Goal: Task Accomplishment & Management: Manage account settings

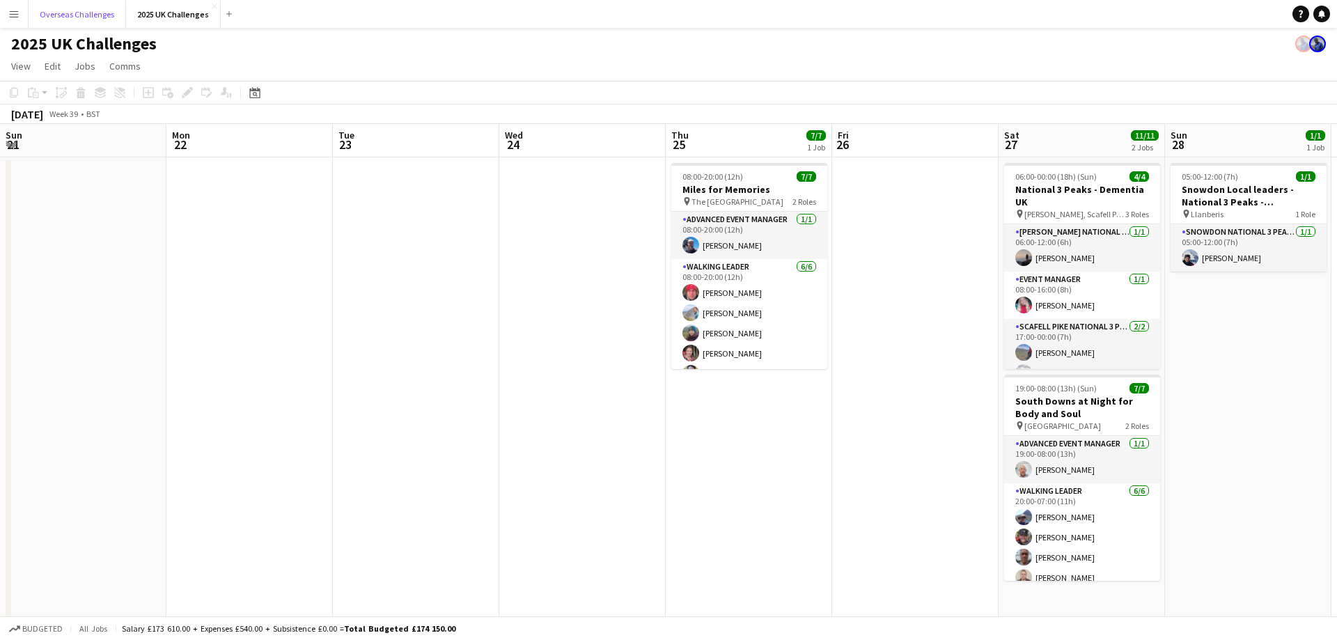
scroll to position [0, 479]
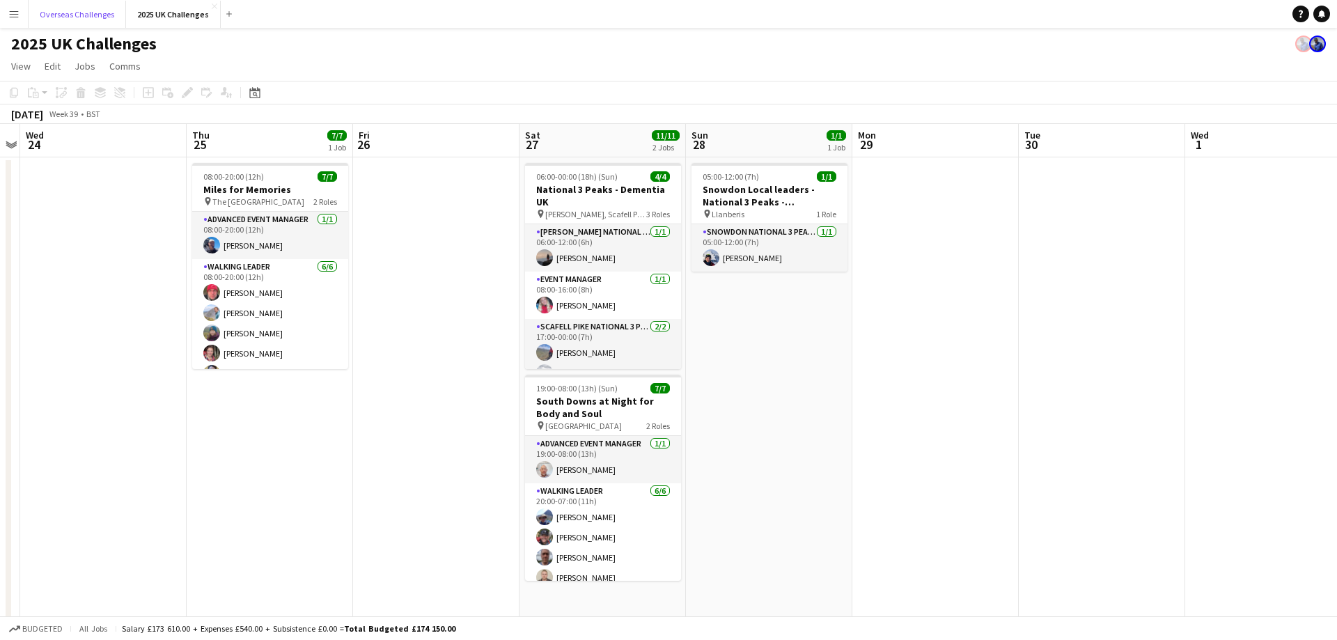
click at [90, 19] on button "Overseas Challenges Close" at bounding box center [77, 14] width 97 height 27
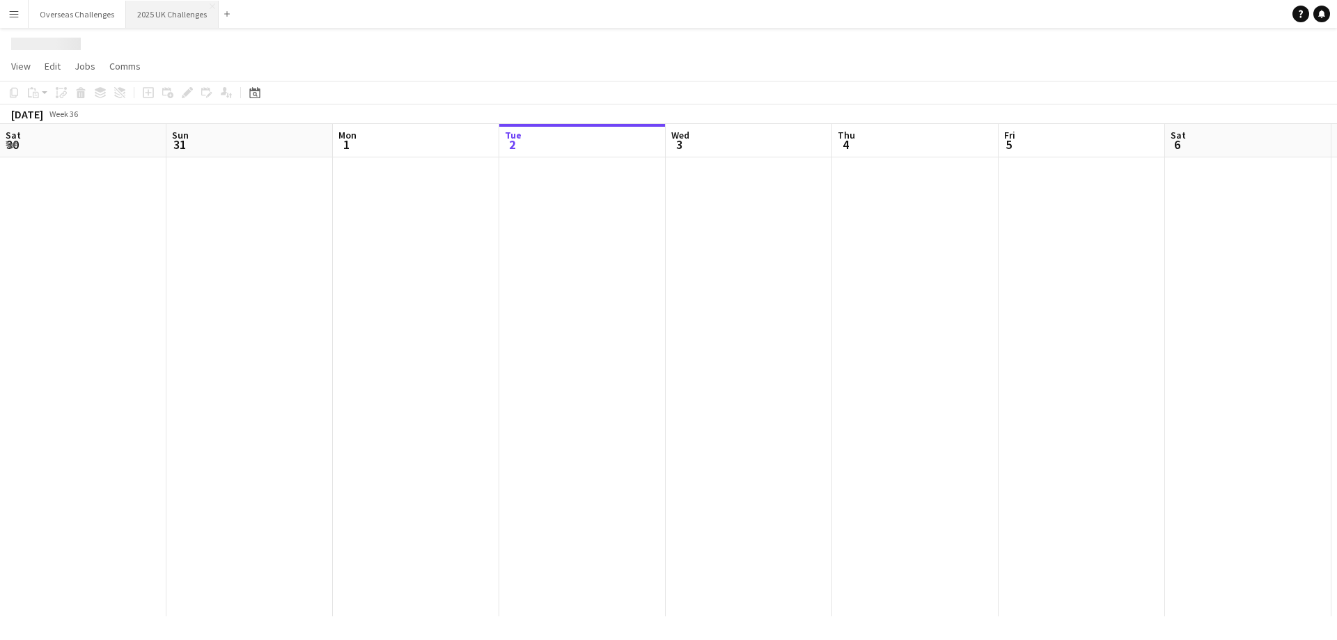
scroll to position [0, 333]
click at [150, 17] on button "2025 UK Challenges Close" at bounding box center [172, 14] width 93 height 27
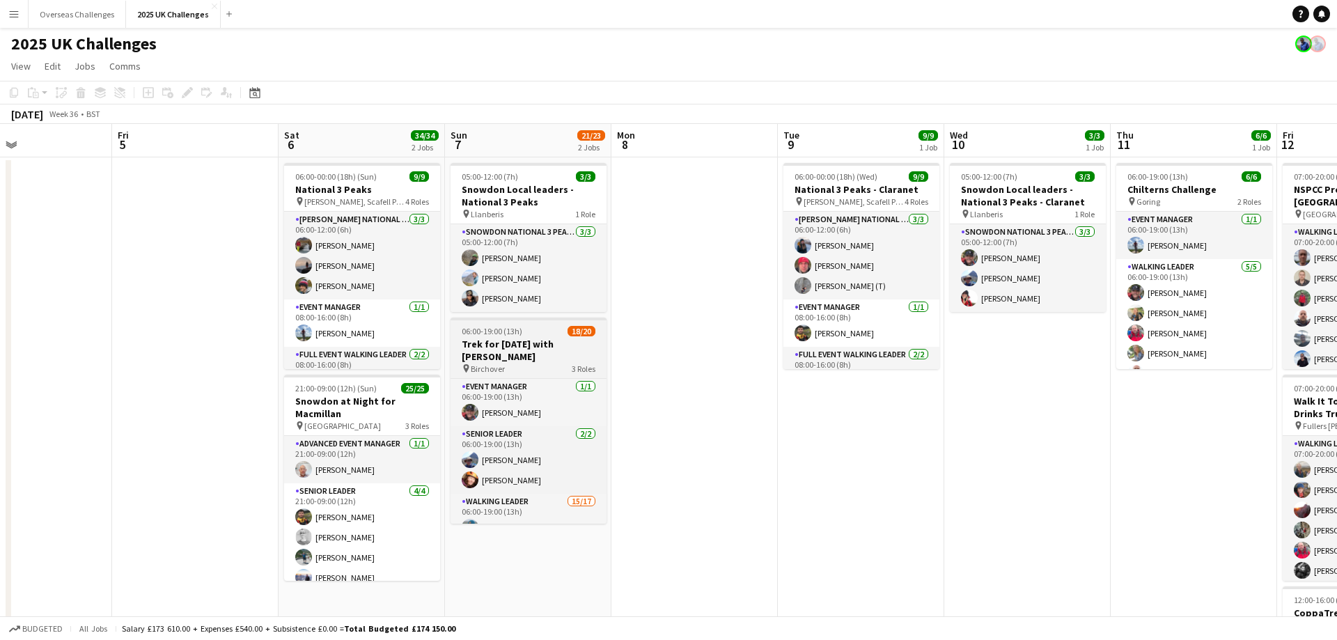
drag, startPoint x: 619, startPoint y: 344, endPoint x: 604, endPoint y: 330, distance: 20.2
click at [217, 334] on app-calendar-viewport "Mon 1 Tue 2 Wed 3 Thu 4 Fri 5 Sat 6 34/34 2 Jobs Sun 7 21/23 2 Jobs Mon 8 Tue 9…" at bounding box center [668, 504] width 1337 height 760
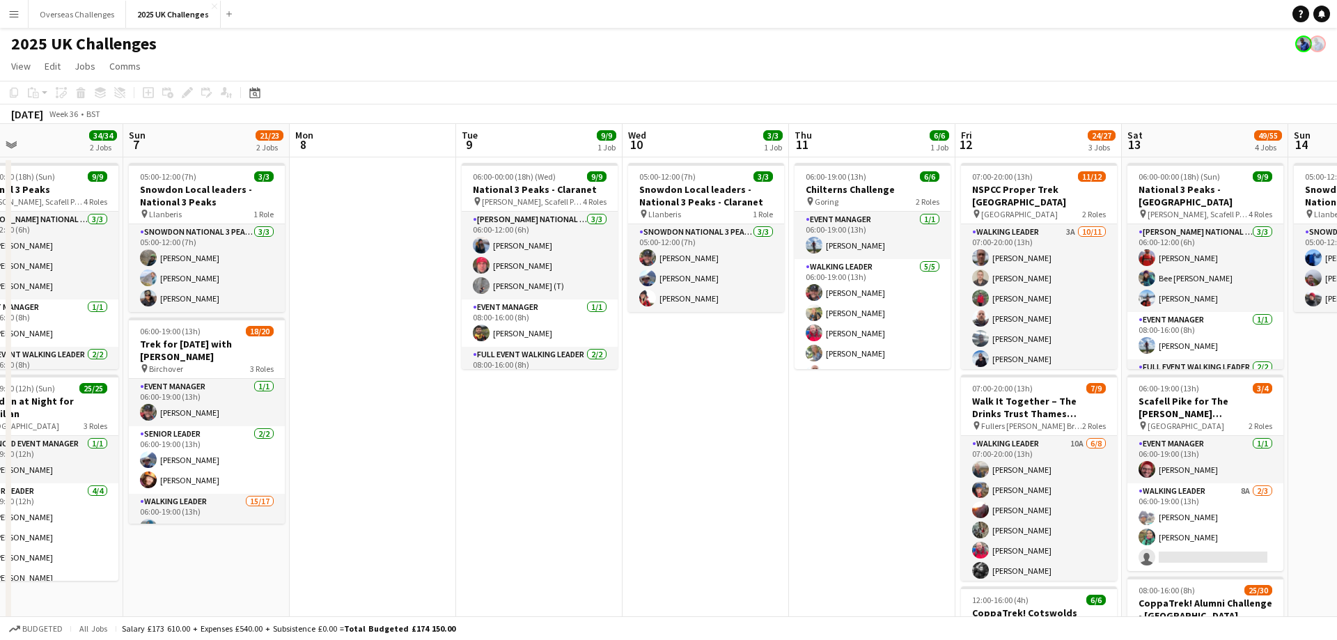
drag, startPoint x: 856, startPoint y: 328, endPoint x: 393, endPoint y: 318, distance: 462.5
click at [382, 318] on app-calendar-viewport "Wed 3 Thu 4 Fri 5 Sat 6 34/34 2 Jobs Sun 7 21/23 2 Jobs Mon 8 Tue 9 9/9 1 Job W…" at bounding box center [668, 606] width 1337 height 964
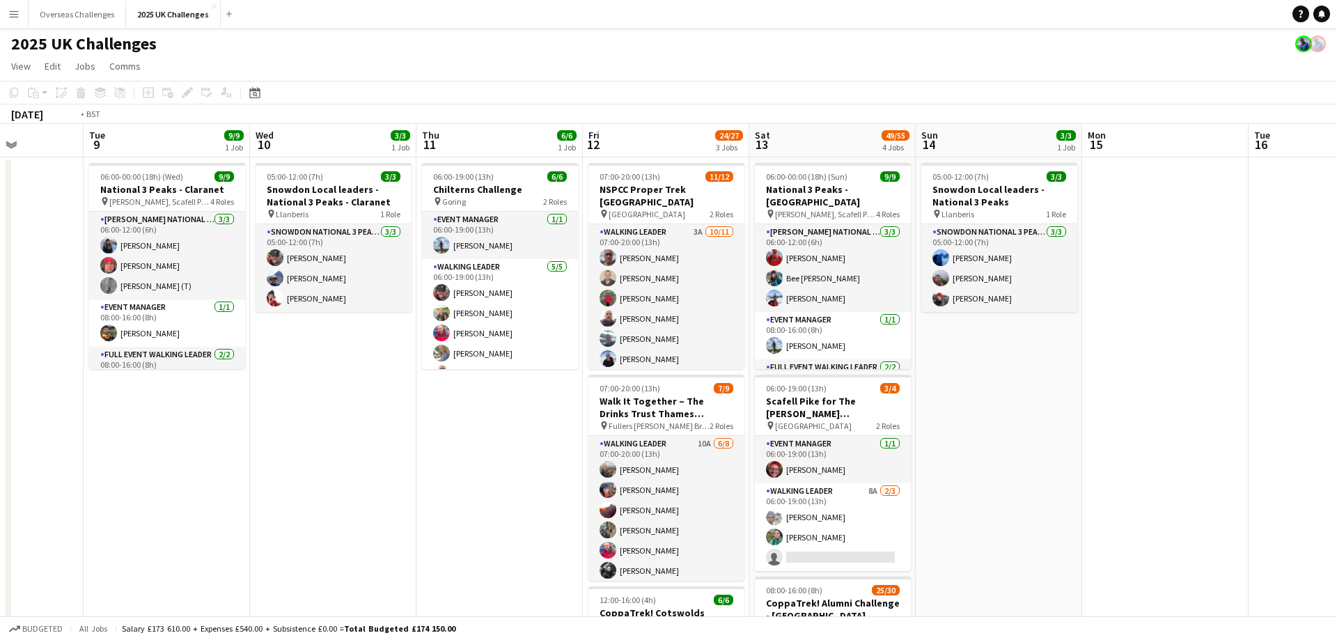
scroll to position [0, 618]
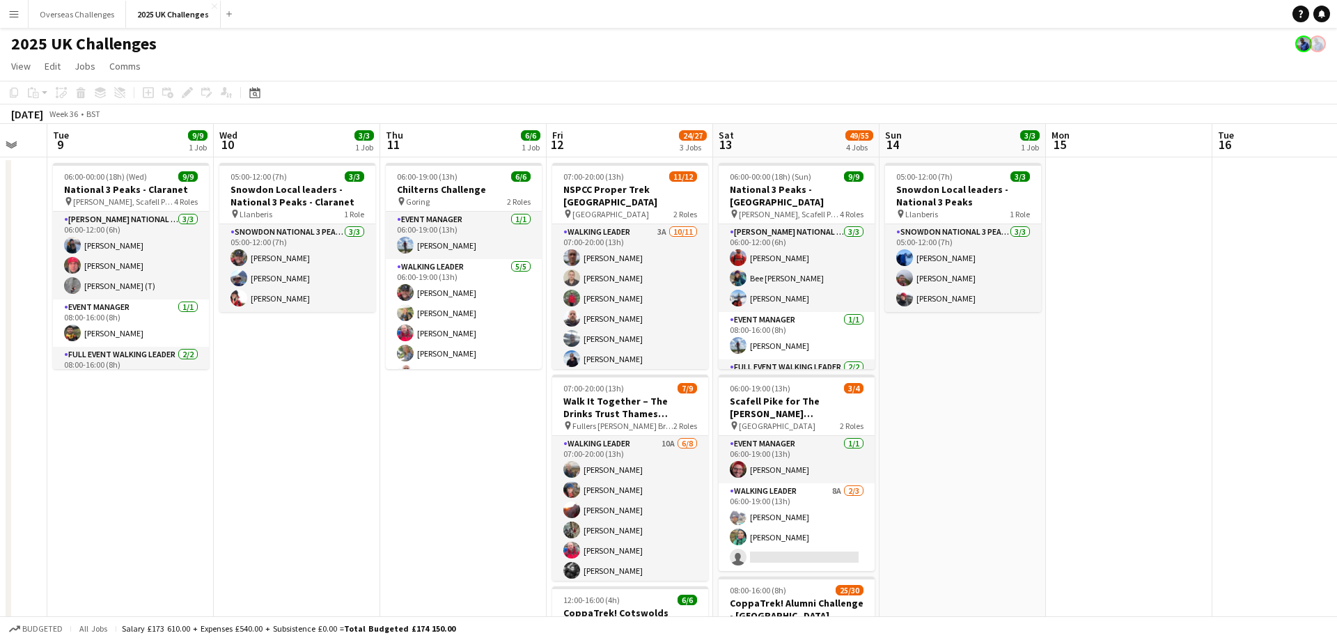
drag, startPoint x: 606, startPoint y: 295, endPoint x: 510, endPoint y: 295, distance: 96.1
click at [510, 295] on app-calendar-viewport "Fri 5 Sat 6 34/34 2 Jobs Sun 7 21/23 2 Jobs Mon 8 Tue 9 9/9 1 Job Wed 10 3/3 1 …" at bounding box center [668, 606] width 1337 height 964
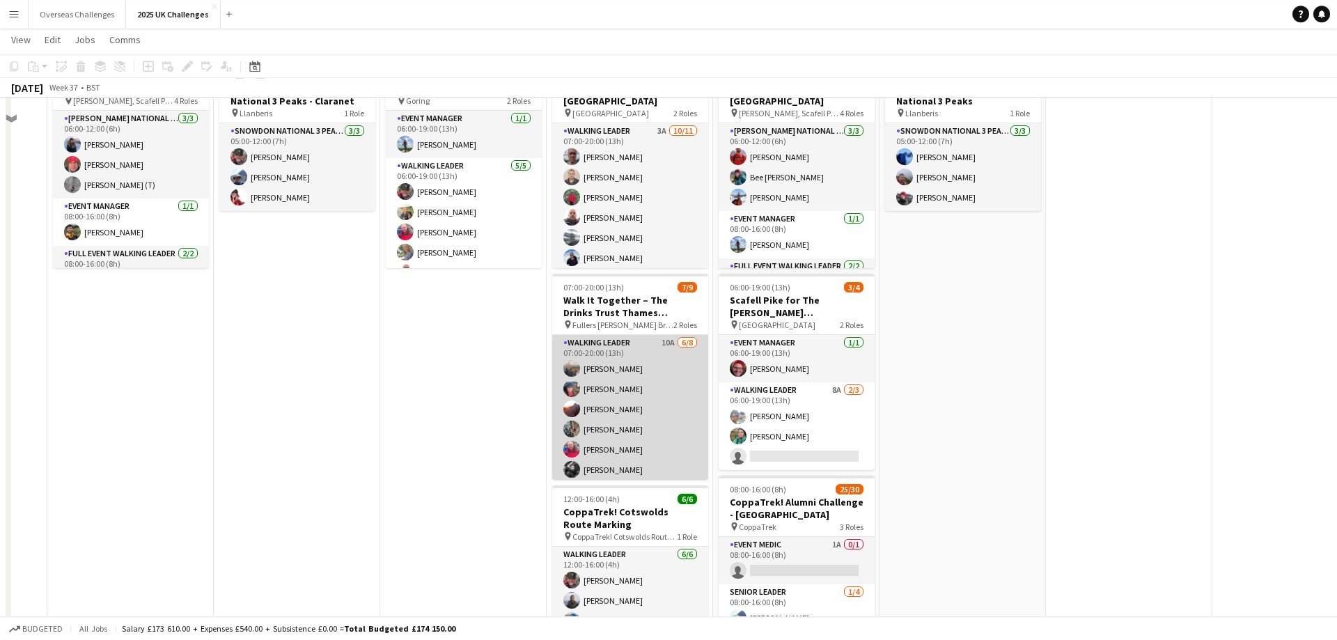
scroll to position [142, 0]
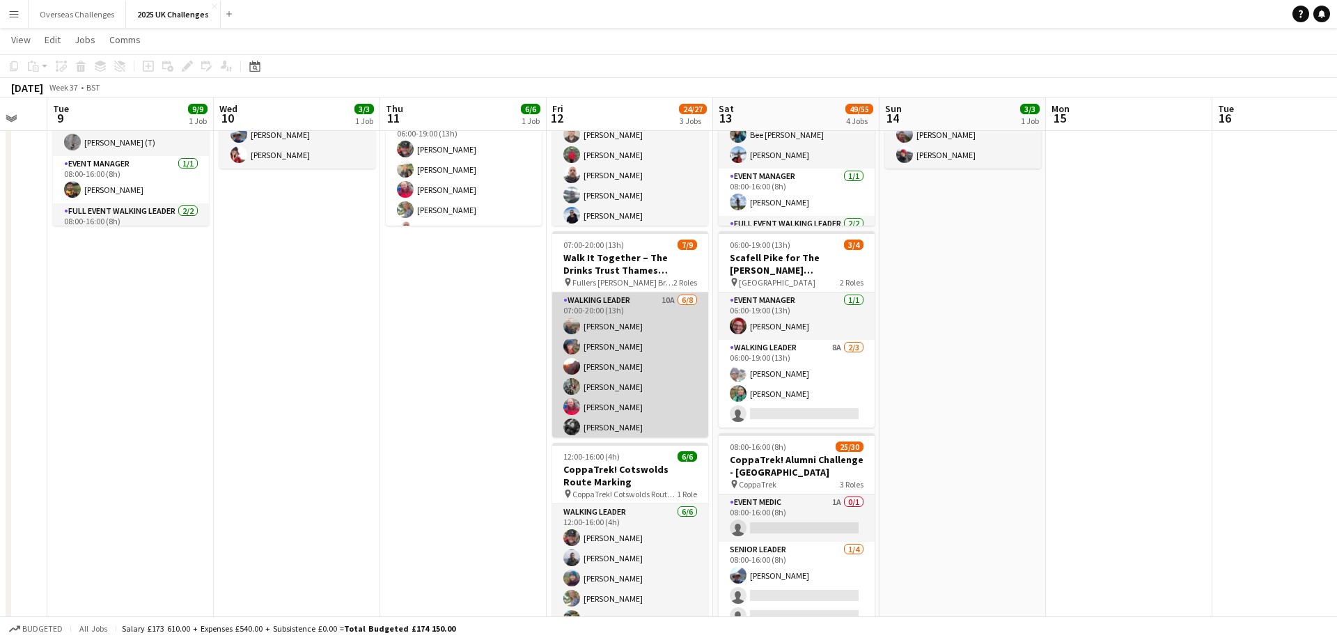
click at [609, 348] on app-card-role "Walking Leader 10A [DATE] 07:00-20:00 (13h) [PERSON_NAME] [PERSON_NAME] [PERSON…" at bounding box center [630, 386] width 156 height 189
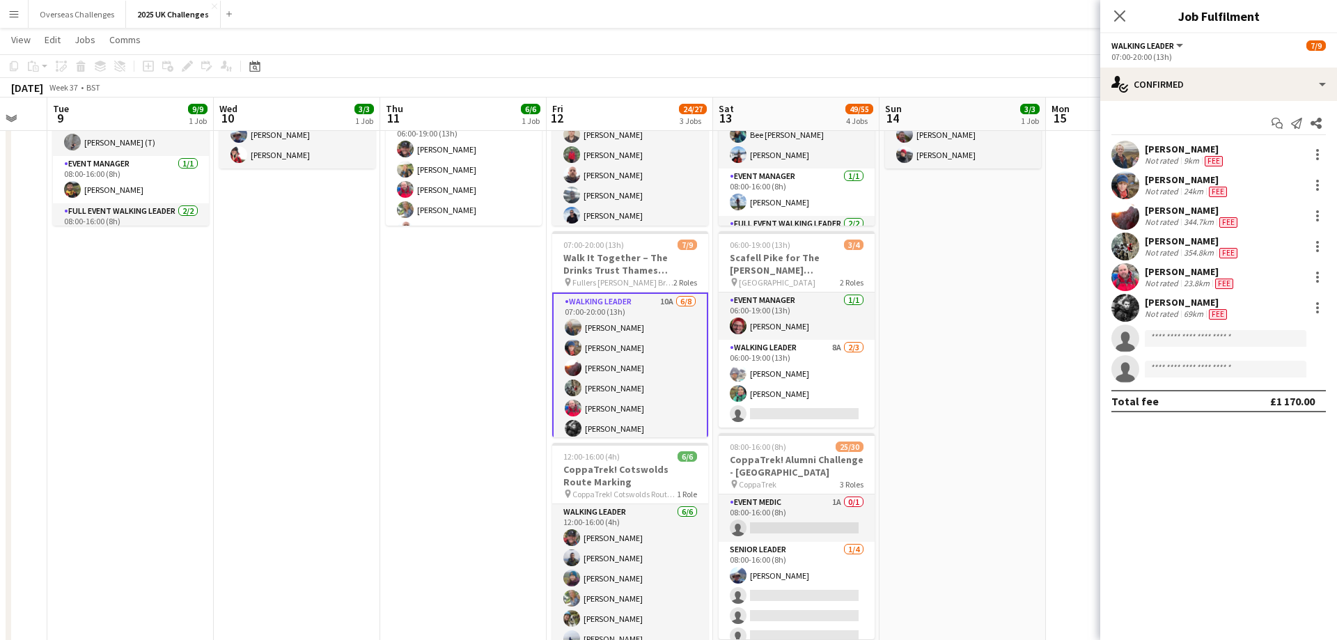
click at [1178, 190] on div "Not rated" at bounding box center [1163, 191] width 36 height 11
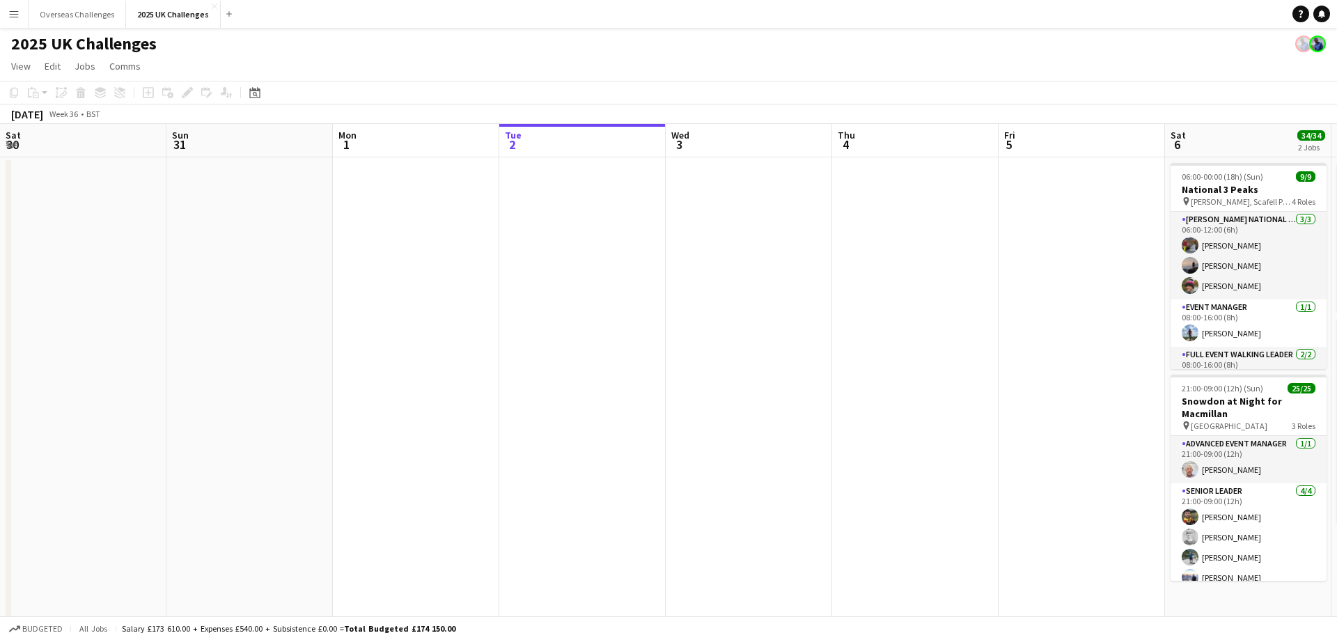
scroll to position [0, 333]
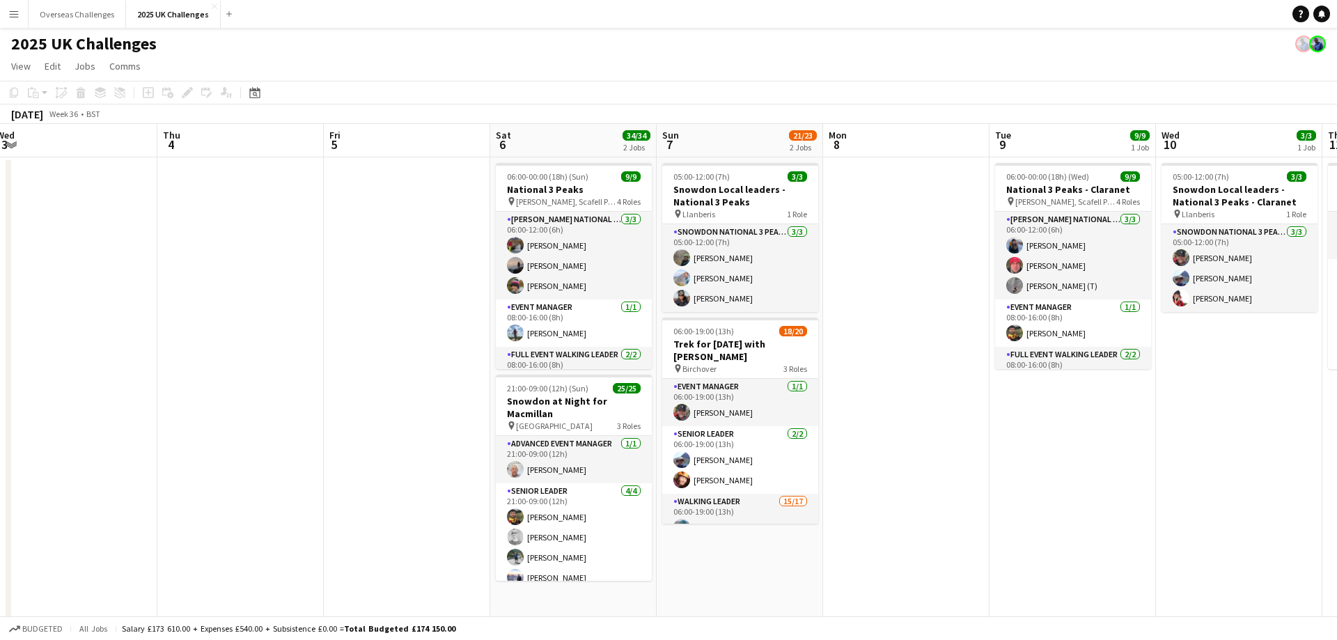
drag, startPoint x: 973, startPoint y: 290, endPoint x: 325, endPoint y: 306, distance: 648.5
click at [294, 304] on app-calendar-viewport "Sat 30 Sun 31 Mon 1 Tue 2 Wed 3 Thu 4 Fri 5 Sat 6 34/34 2 Jobs Sun 7 21/23 2 Jo…" at bounding box center [668, 504] width 1337 height 760
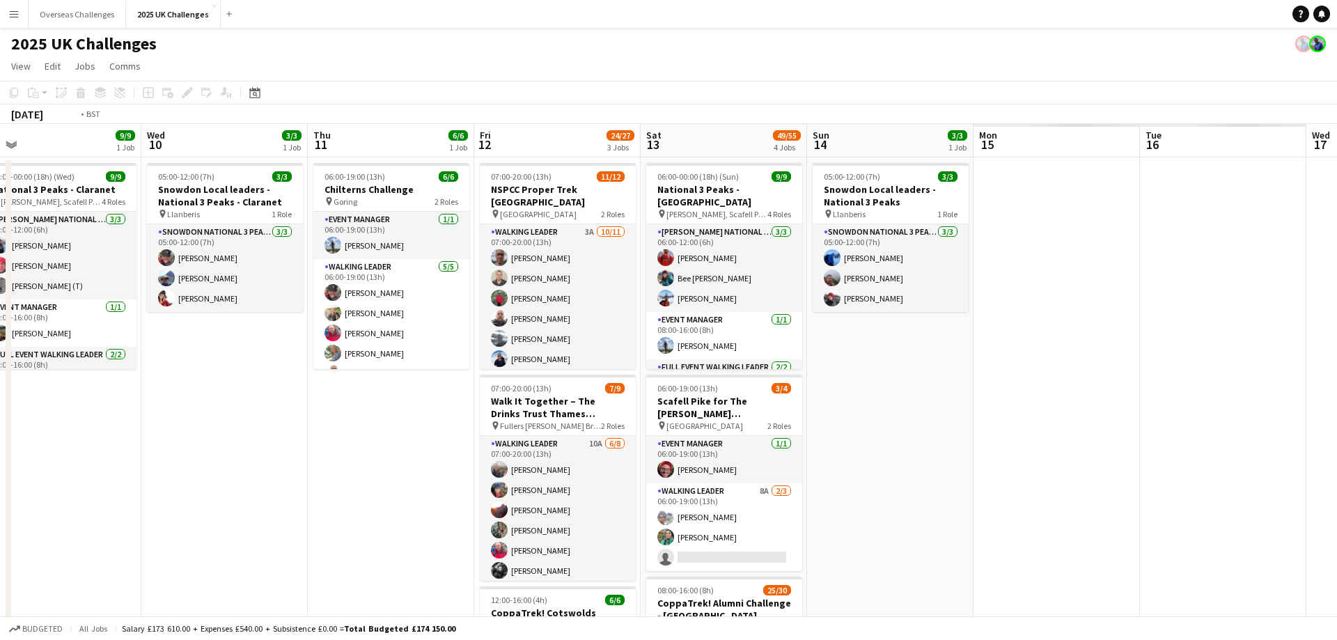
scroll to position [0, 512]
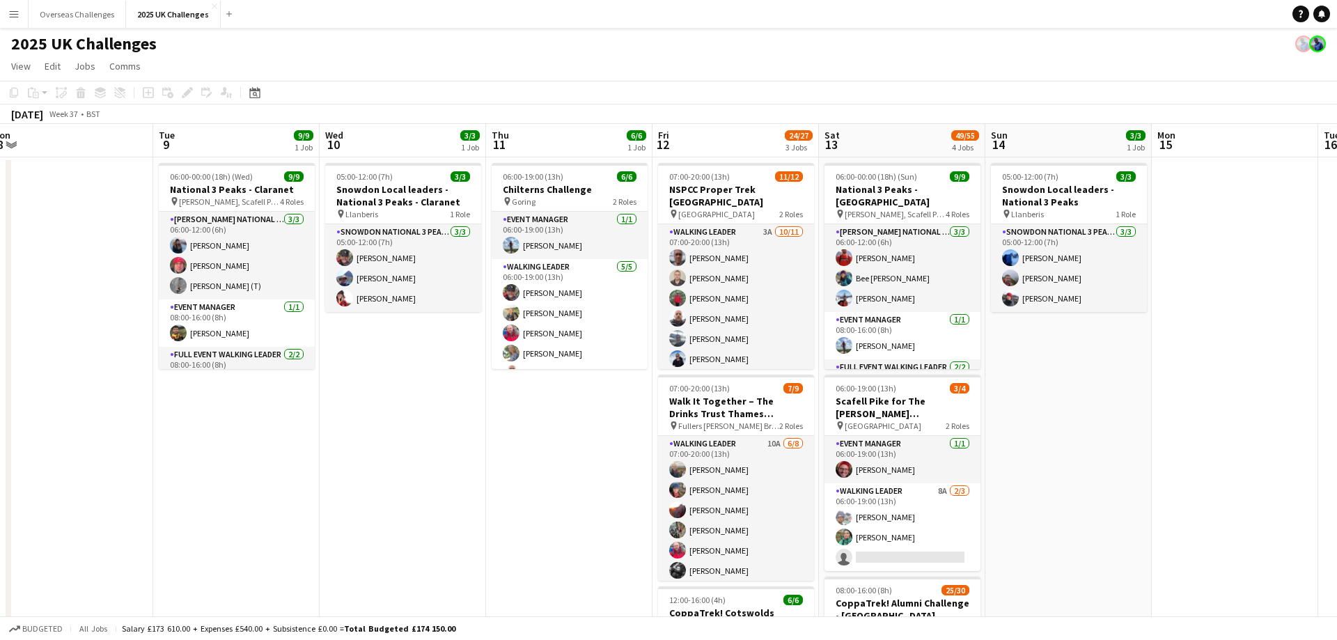
drag, startPoint x: 889, startPoint y: 283, endPoint x: 391, endPoint y: 286, distance: 498.6
click at [391, 286] on app-calendar-viewport "Fri 5 Sat 6 34/34 2 Jobs Sun 7 21/23 2 Jobs Mon 8 Tue 9 9/9 1 Job Wed 10 3/3 1 …" at bounding box center [668, 606] width 1337 height 964
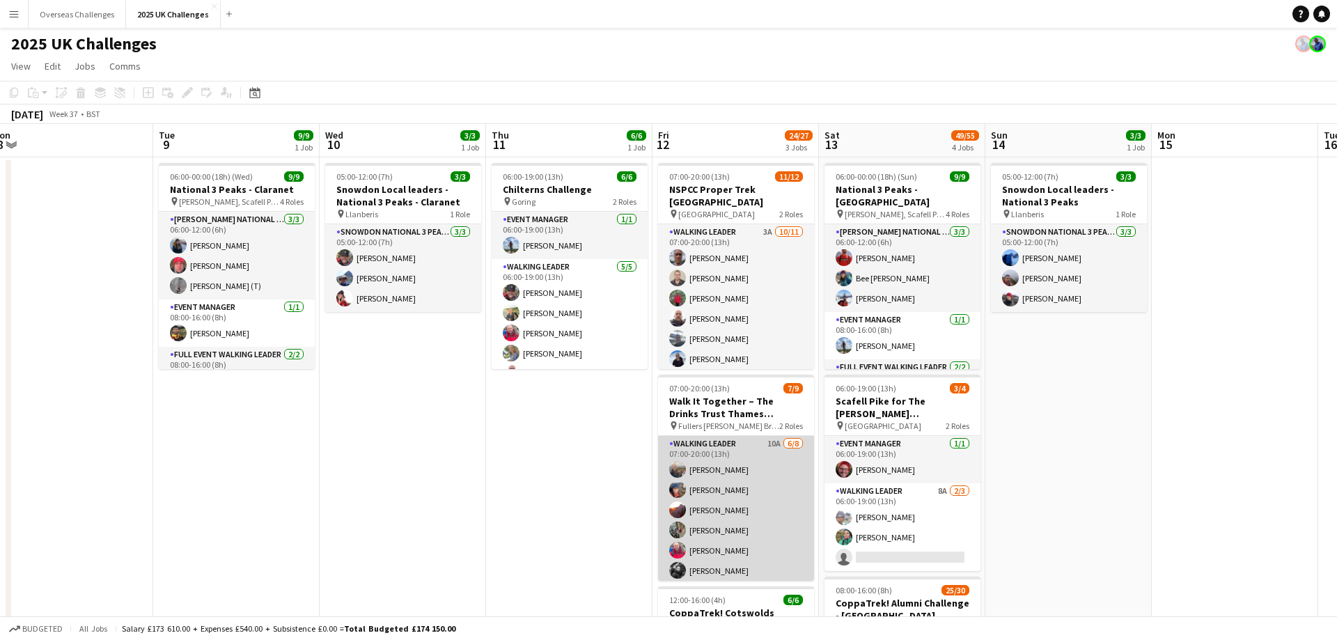
click at [740, 499] on app-card-role "Walking Leader 10A [DATE] 07:00-20:00 (13h) [PERSON_NAME] [PERSON_NAME] [PERSON…" at bounding box center [736, 530] width 156 height 189
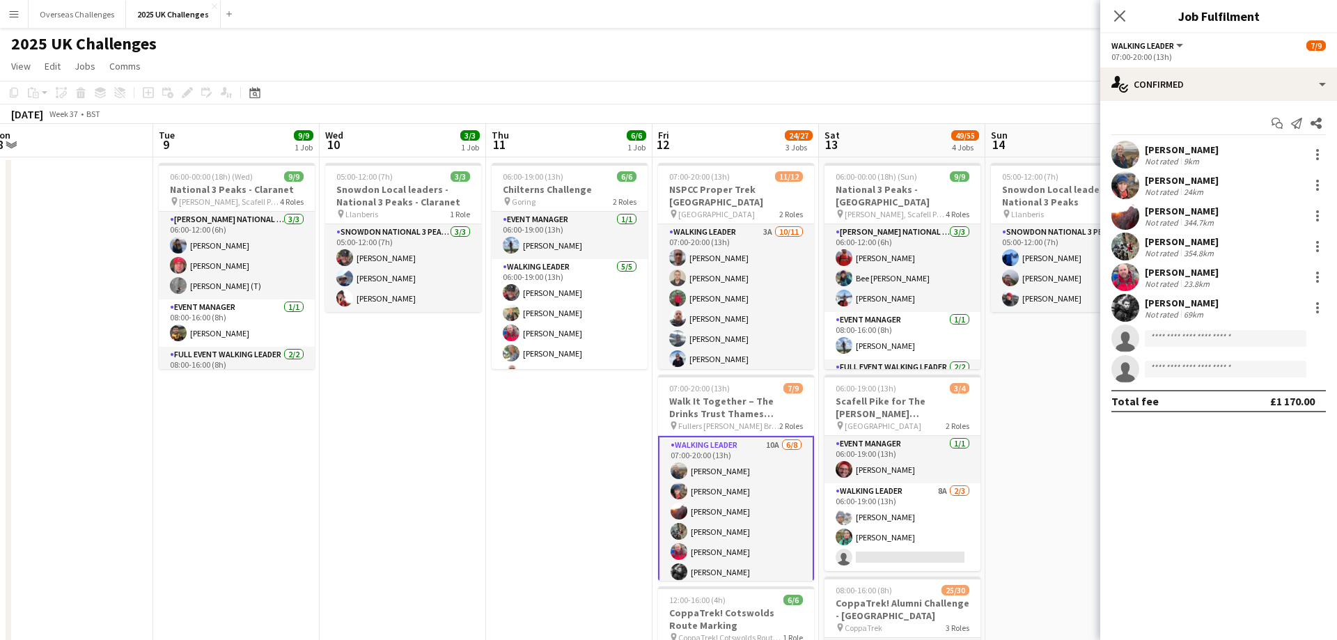
click at [1168, 180] on div "[PERSON_NAME]" at bounding box center [1182, 180] width 74 height 13
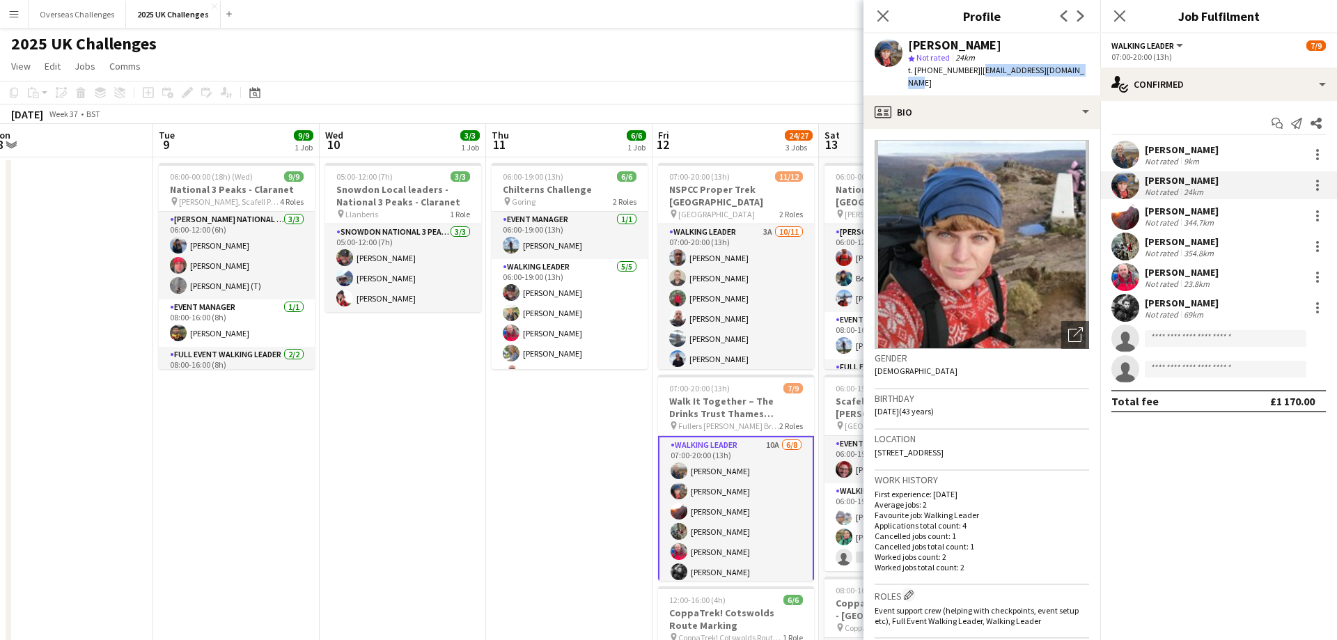
drag, startPoint x: 1072, startPoint y: 71, endPoint x: 976, endPoint y: 72, distance: 96.1
click at [976, 72] on span "| natalieesanders@gmail.com" at bounding box center [996, 76] width 176 height 23
copy span "natalieesanders@gmail.com"
click at [717, 573] on app-card-role "Walking Leader 10A [DATE] 07:00-20:00 (13h) [PERSON_NAME] [PERSON_NAME] [PERSON…" at bounding box center [736, 531] width 156 height 191
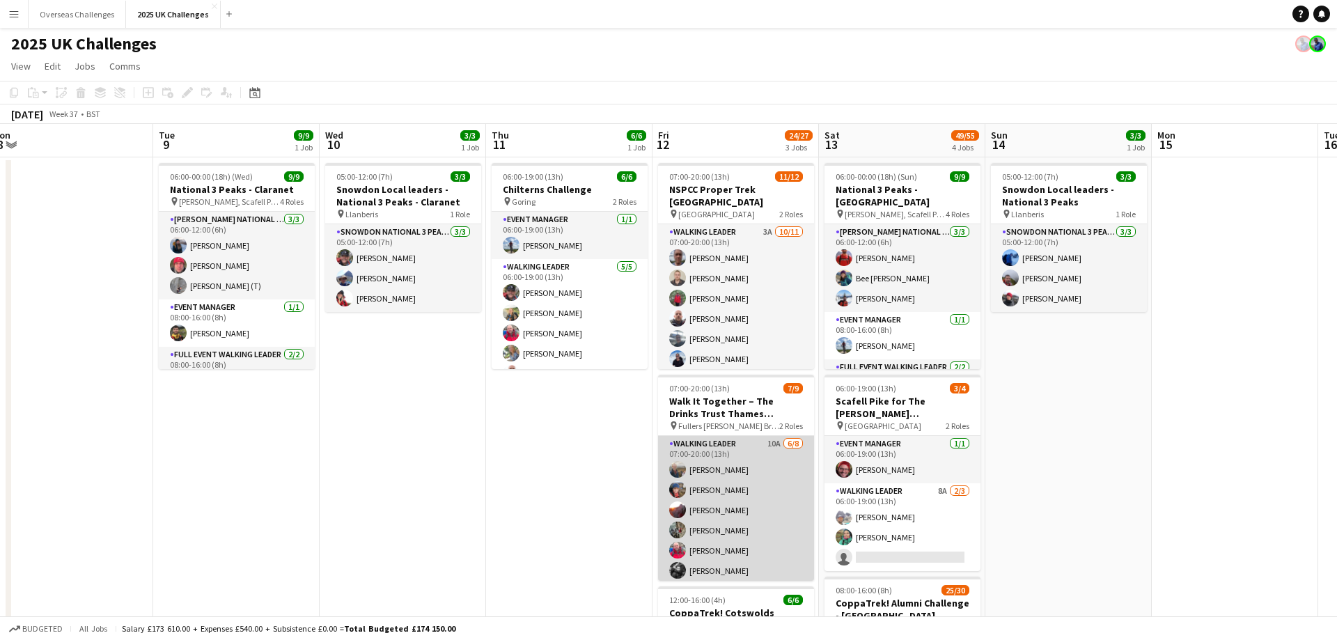
click at [720, 572] on app-card-role "Walking Leader 10A [DATE] 07:00-20:00 (13h) [PERSON_NAME] [PERSON_NAME] [PERSON…" at bounding box center [736, 530] width 156 height 189
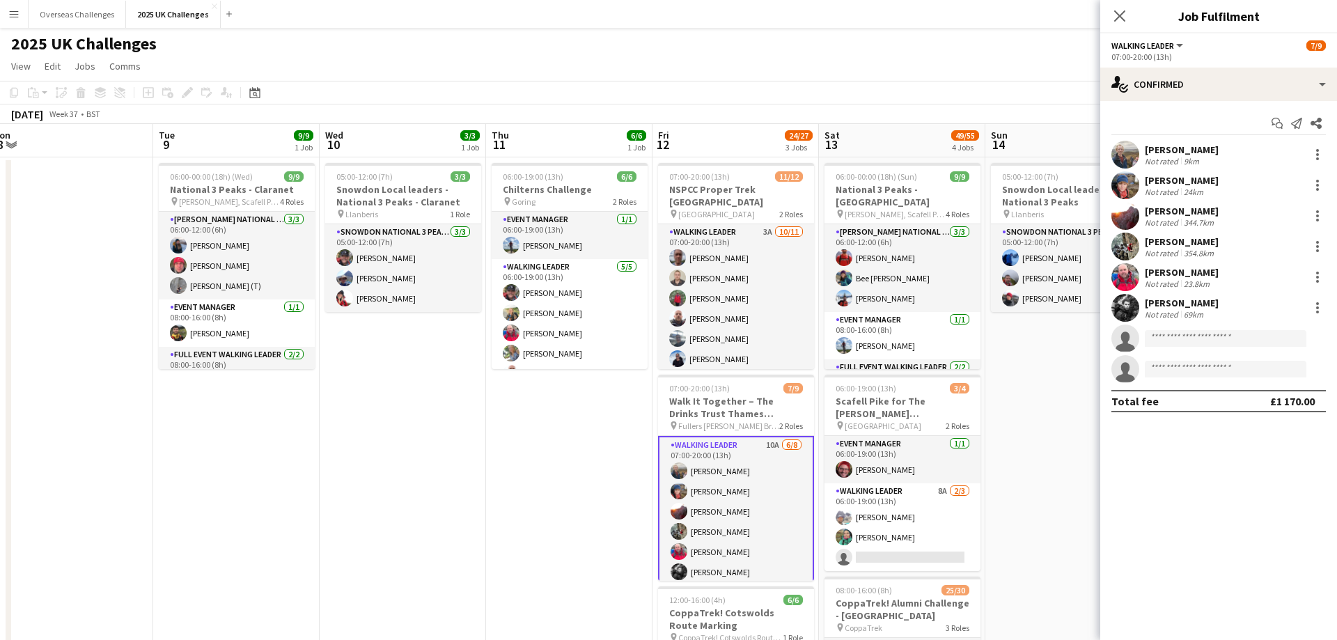
click at [1180, 316] on div "Not rated" at bounding box center [1163, 314] width 36 height 10
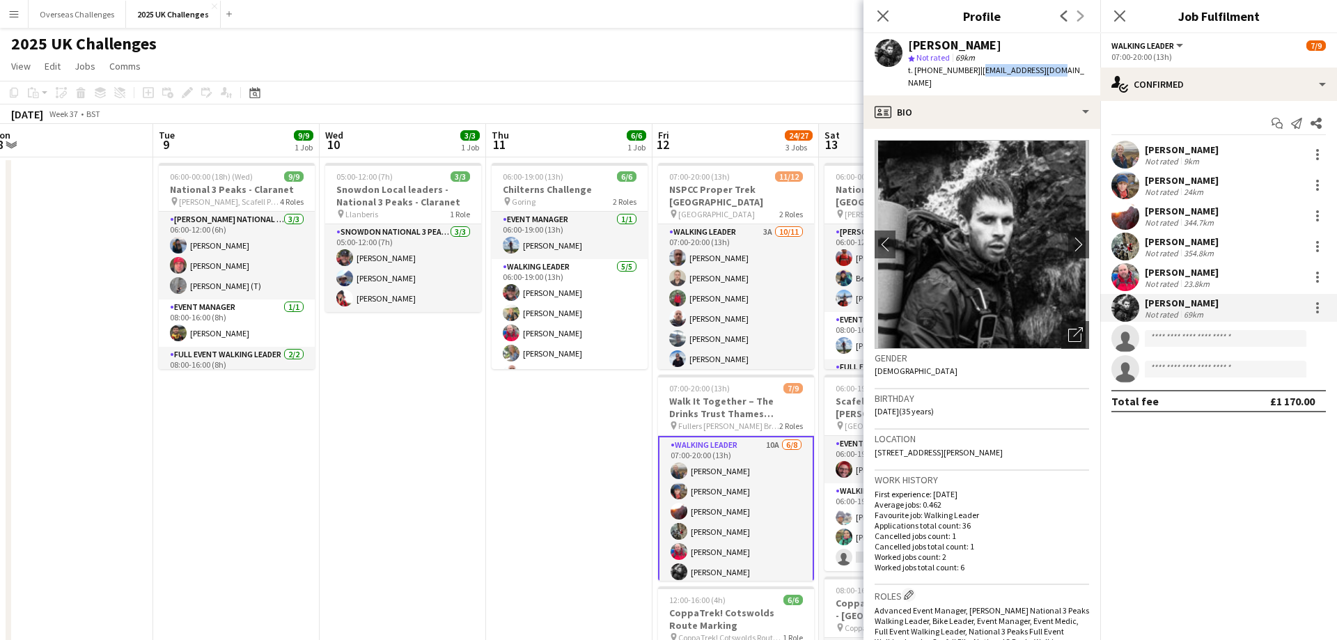
drag, startPoint x: 1043, startPoint y: 71, endPoint x: 974, endPoint y: 74, distance: 69.0
click at [974, 74] on span "| cal_sj@outlook.com" at bounding box center [996, 76] width 176 height 23
copy span "cal_sj@outlook.com"
click at [882, 11] on icon "Close pop-in" at bounding box center [882, 15] width 13 height 13
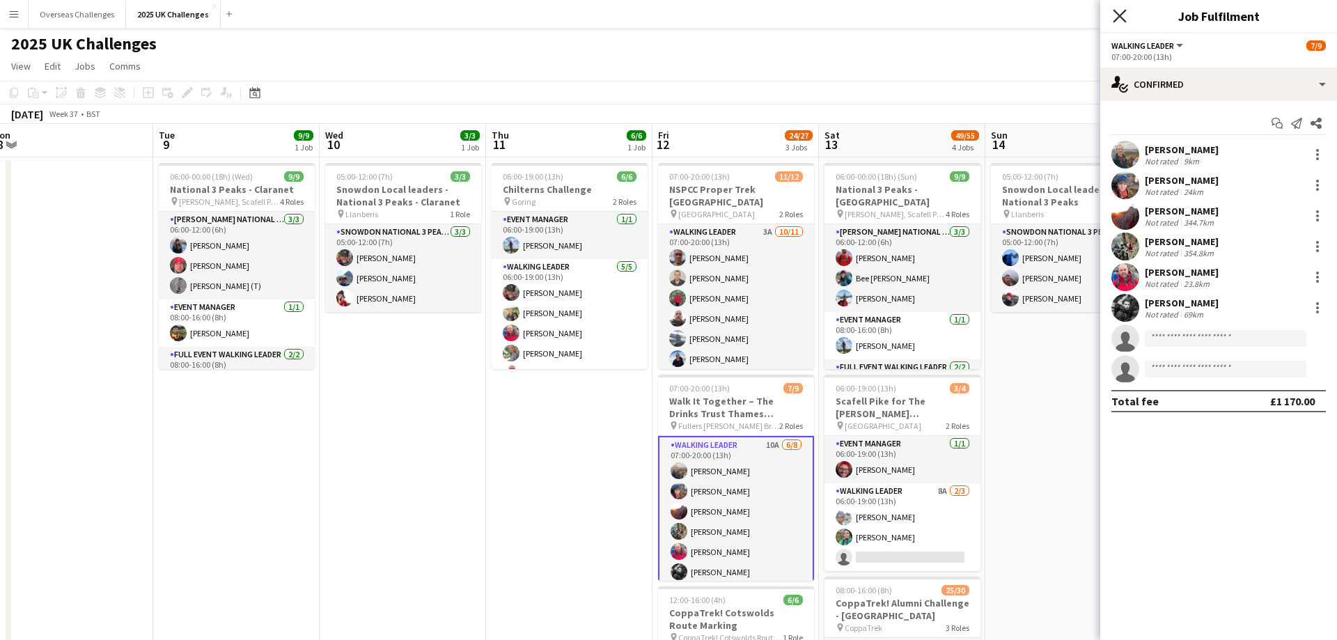
click at [1125, 17] on icon "Close pop-in" at bounding box center [1119, 15] width 13 height 13
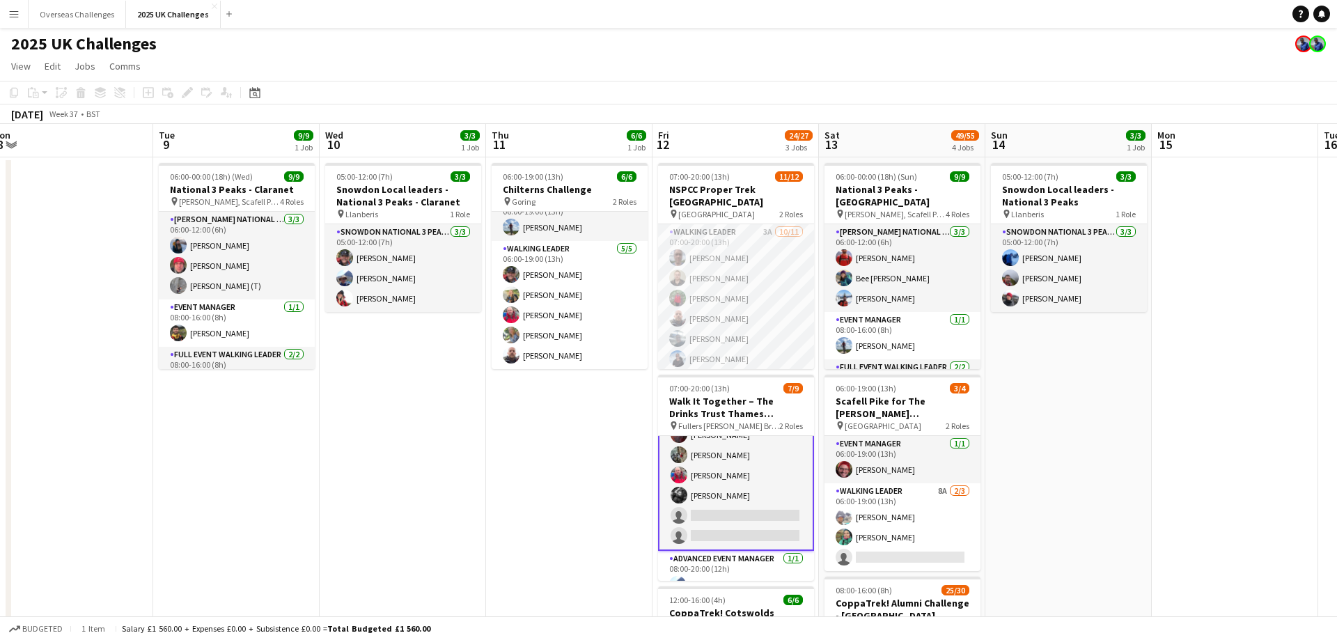
scroll to position [94, 0]
click at [774, 459] on app-card-role "Walking Leader 10A [DATE] 07:00-20:00 (13h) [PERSON_NAME] [PERSON_NAME] [PERSON…" at bounding box center [736, 437] width 156 height 191
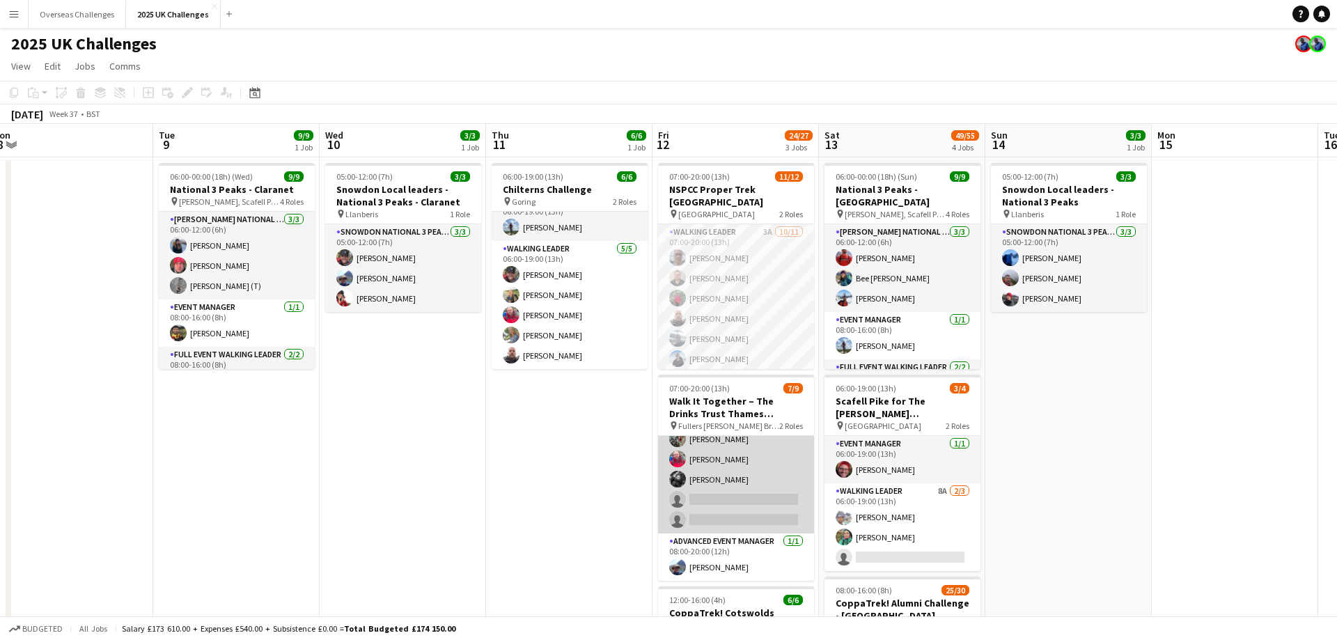
click at [774, 459] on app-card-role "Walking Leader 10A [DATE] 07:00-20:00 (13h) [PERSON_NAME] [PERSON_NAME] [PERSON…" at bounding box center [736, 439] width 156 height 189
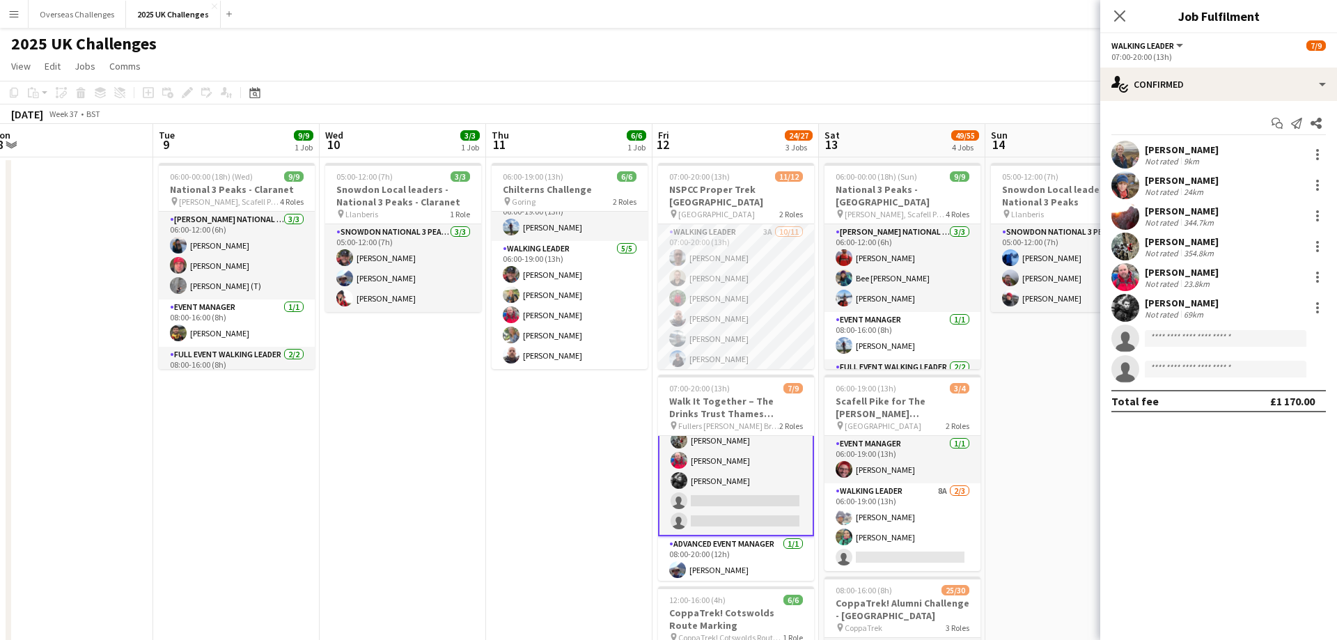
scroll to position [93, 0]
click at [1218, 45] on div "Walking Leader All roles Walking Leader 7/9" at bounding box center [1218, 45] width 214 height 13
click at [1177, 45] on button "Walking Leader" at bounding box center [1148, 45] width 74 height 10
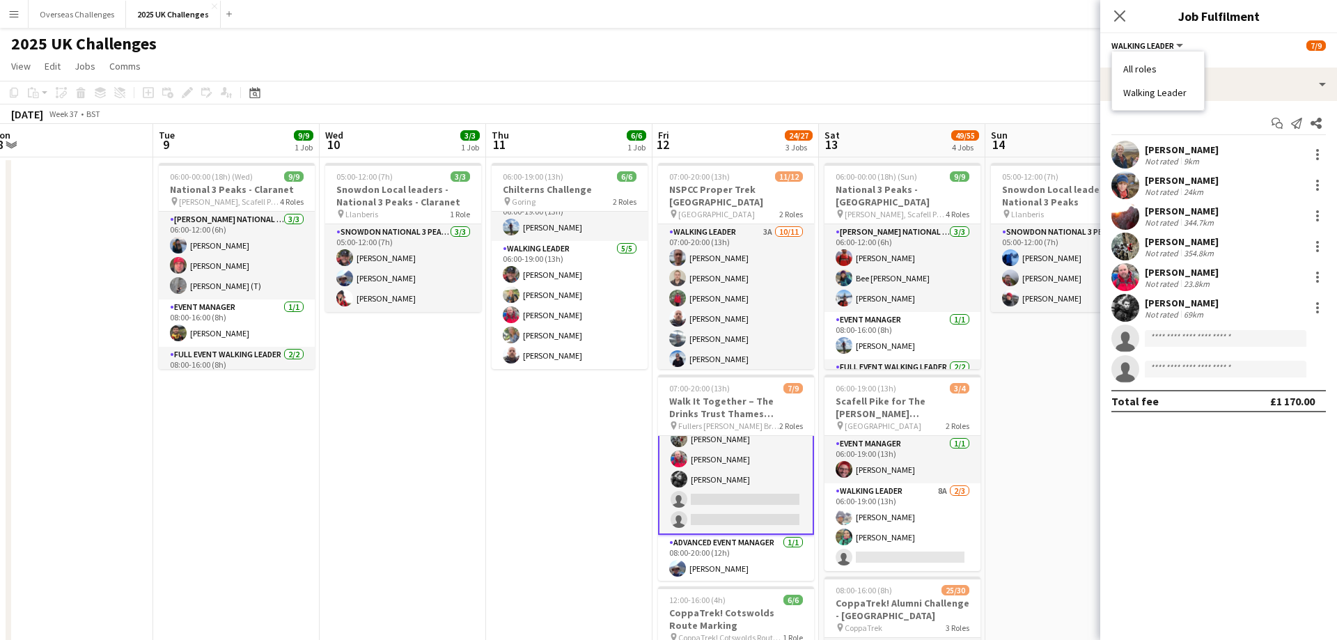
click at [1154, 87] on li "Walking Leader" at bounding box center [1158, 92] width 70 height 13
click at [1152, 54] on div "07:00-20:00 (13h)" at bounding box center [1218, 57] width 214 height 10
click at [1149, 47] on span "Walking Leader" at bounding box center [1142, 45] width 63 height 10
click at [1144, 86] on ul "All roles Walking Leader" at bounding box center [1158, 81] width 70 height 36
click at [1144, 68] on li "All roles" at bounding box center [1158, 69] width 70 height 13
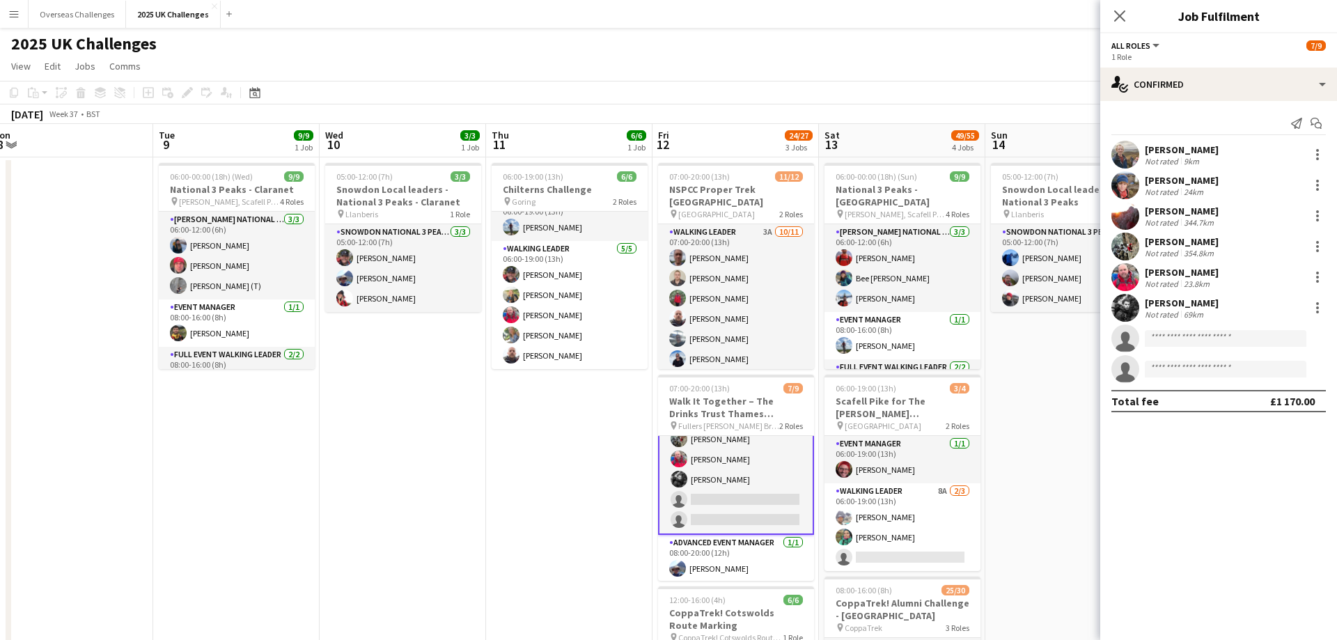
click at [1141, 51] on span "All roles" at bounding box center [1130, 45] width 39 height 10
click at [1147, 88] on li "Walking Leader" at bounding box center [1158, 92] width 70 height 13
click at [733, 395] on app-job-card "07:00-20:00 (13h) 7/9 Walk It Together – The Drinks Trust Thames Footpath Chall…" at bounding box center [736, 478] width 156 height 206
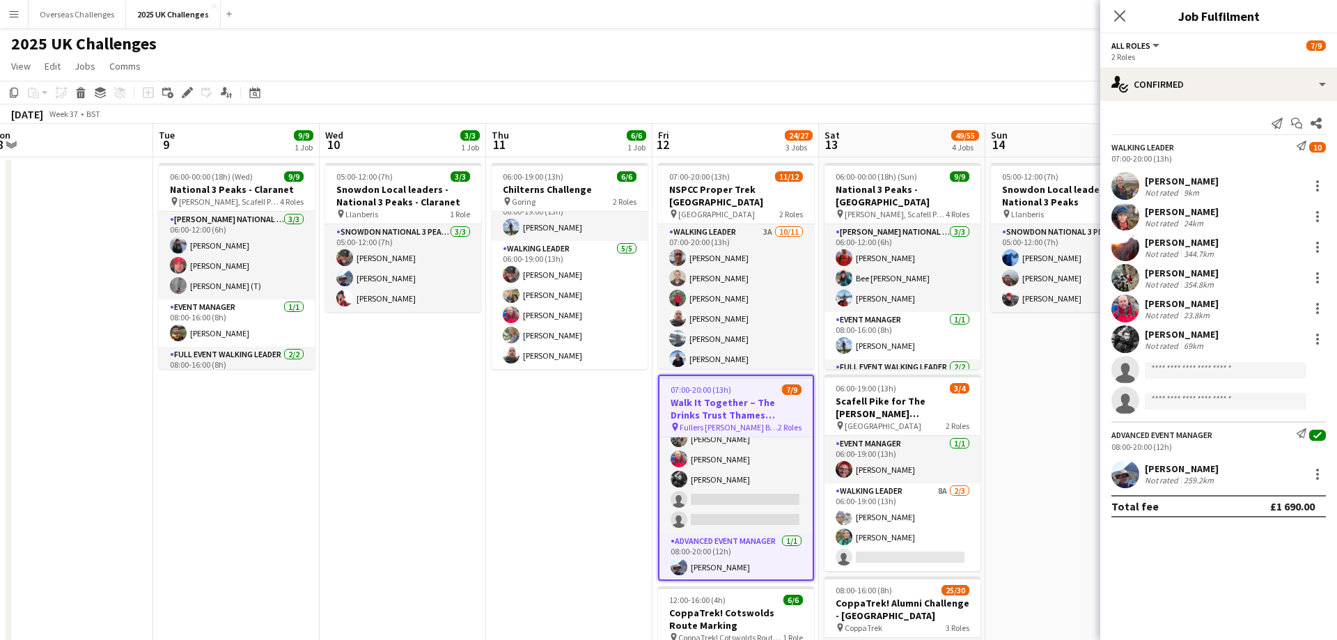
scroll to position [91, 0]
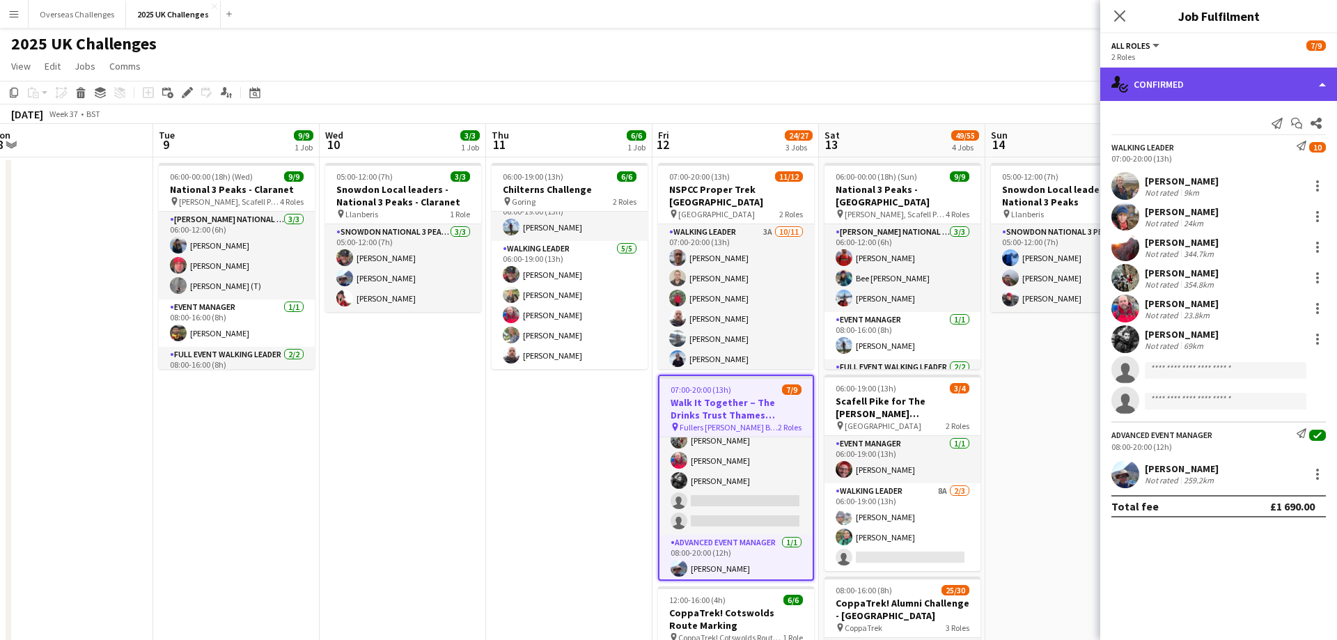
click at [1130, 81] on div "single-neutral-actions-check-2 Confirmed" at bounding box center [1218, 84] width 237 height 33
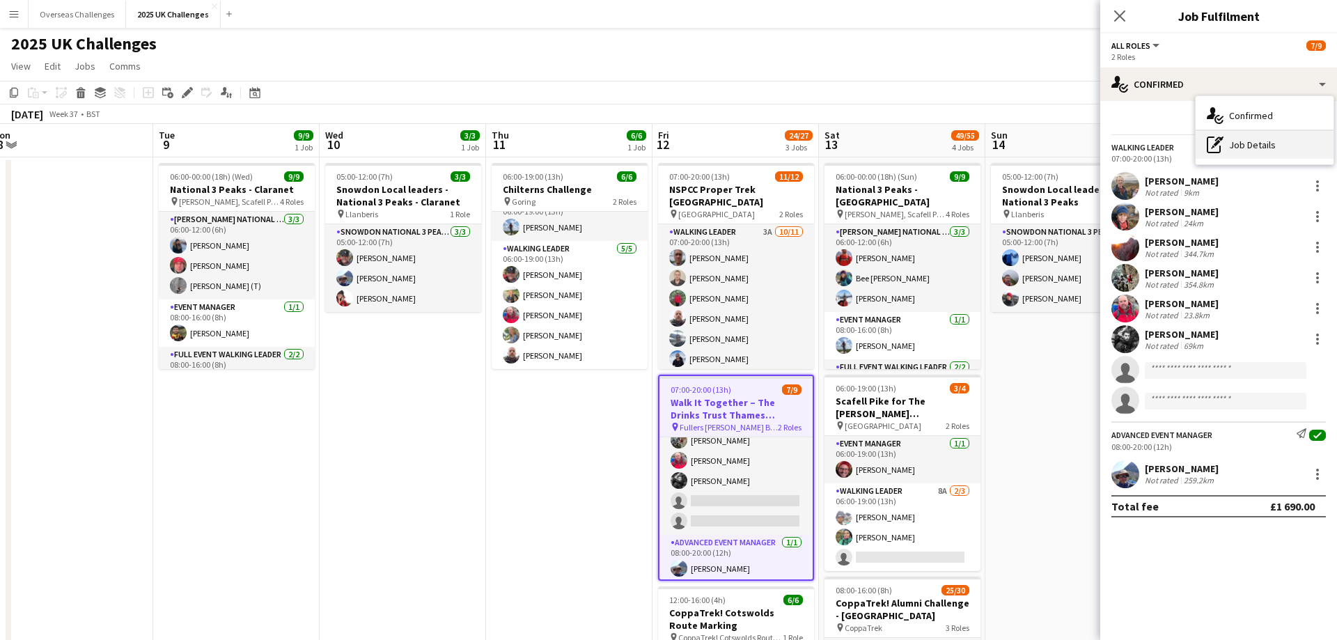
click at [1248, 143] on div "pen-write Job Details" at bounding box center [1265, 145] width 138 height 28
